Goal: Information Seeking & Learning: Learn about a topic

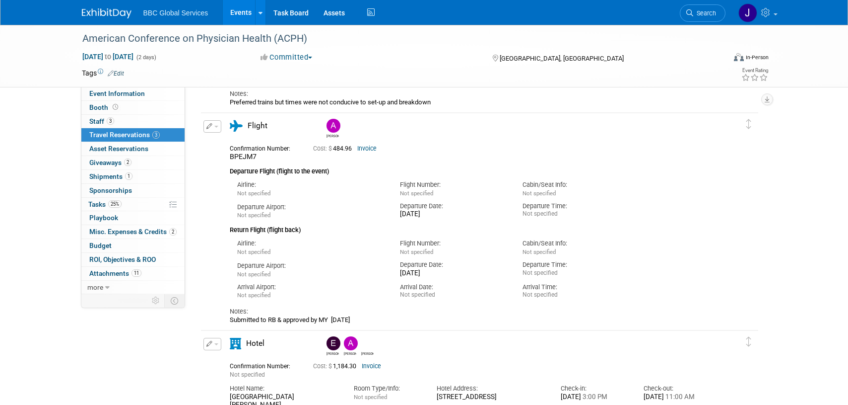
click at [177, 9] on span "BBC Global Services" at bounding box center [175, 13] width 65 height 8
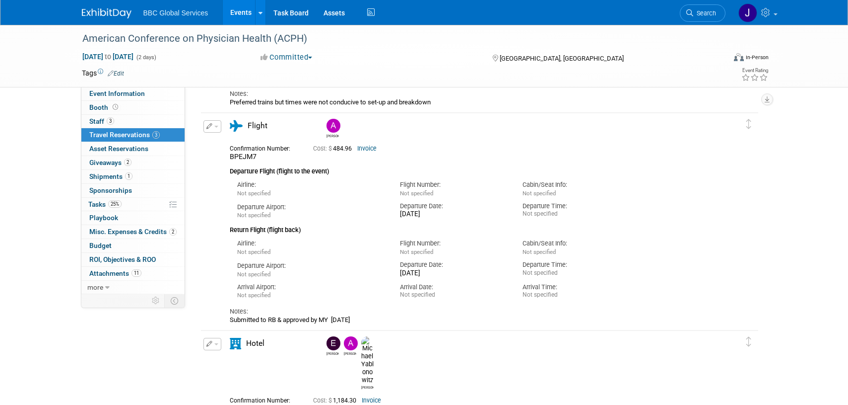
click at [103, 16] on img at bounding box center [107, 13] width 50 height 10
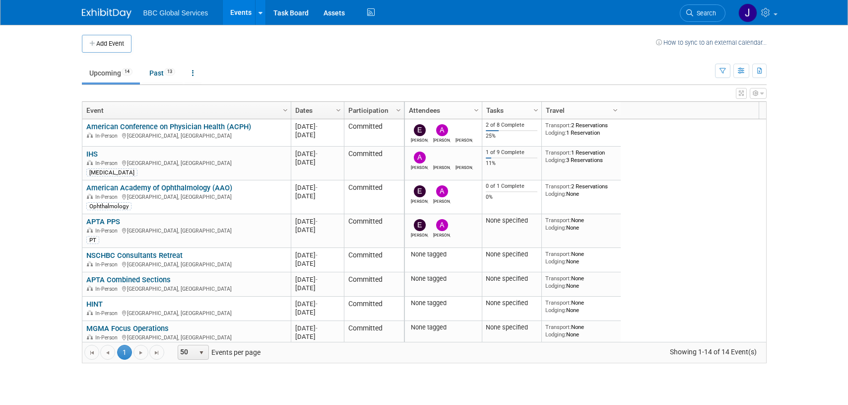
click at [94, 153] on link "IHS" at bounding box center [91, 153] width 11 height 9
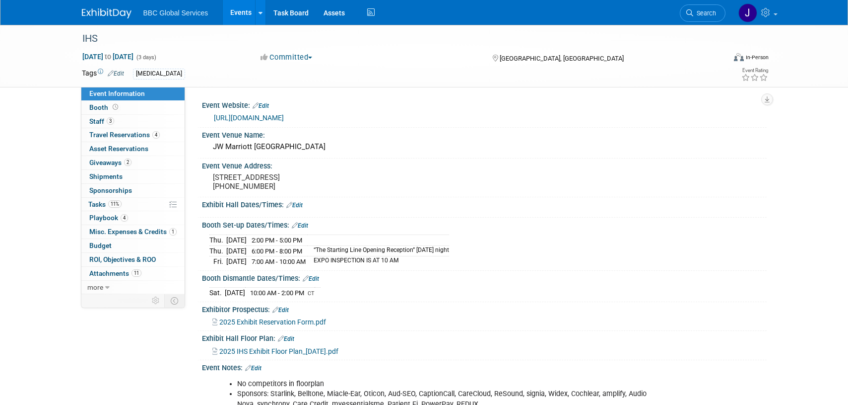
click at [269, 118] on link "https://www.ihsinfo.org/conference" at bounding box center [249, 118] width 70 height 8
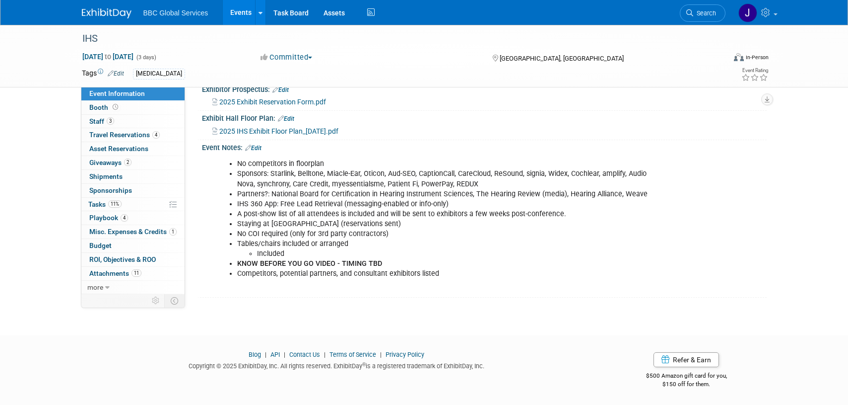
scroll to position [229, 0]
click at [90, 286] on span "more" at bounding box center [95, 287] width 16 height 8
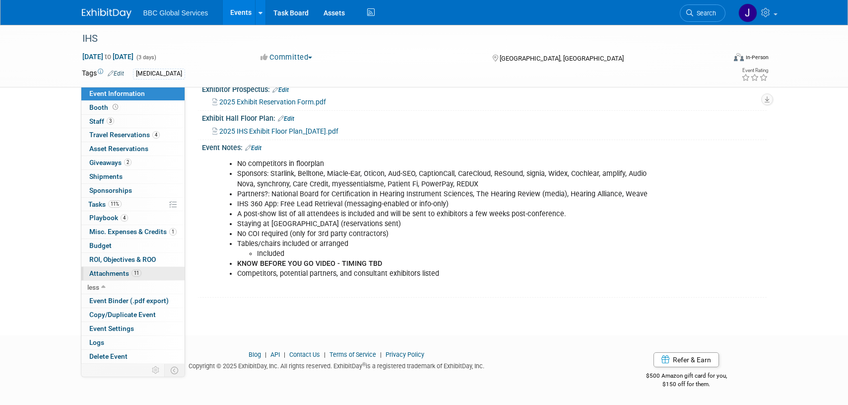
click at [97, 274] on span "Attachments 11" at bounding box center [115, 273] width 52 height 8
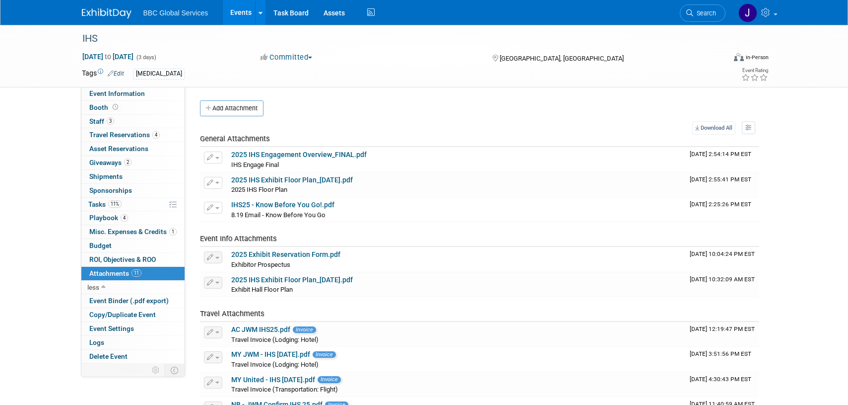
scroll to position [4, 0]
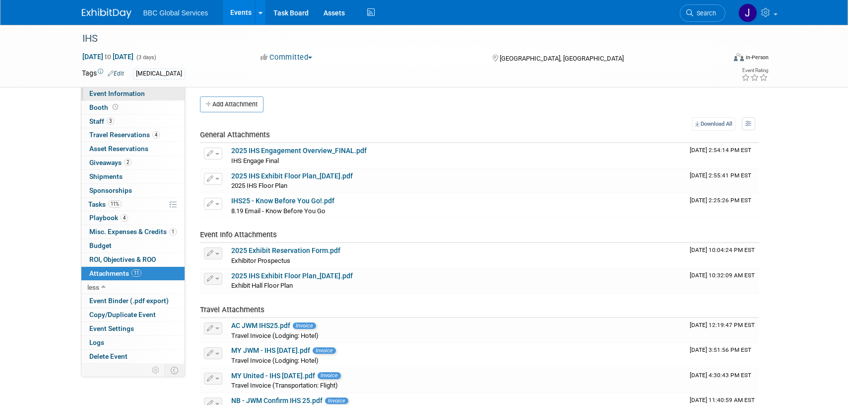
click at [92, 92] on span "Event Information" at bounding box center [117, 93] width 56 height 8
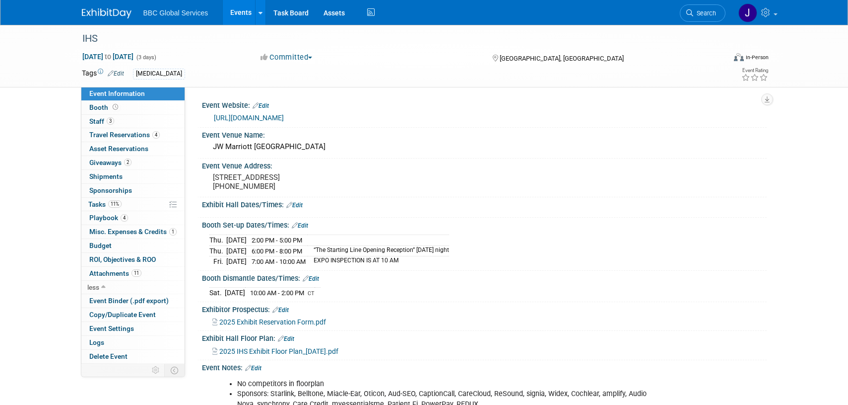
click at [266, 117] on link "[URL][DOMAIN_NAME]" at bounding box center [249, 118] width 70 height 8
